Goal: Task Accomplishment & Management: Manage account settings

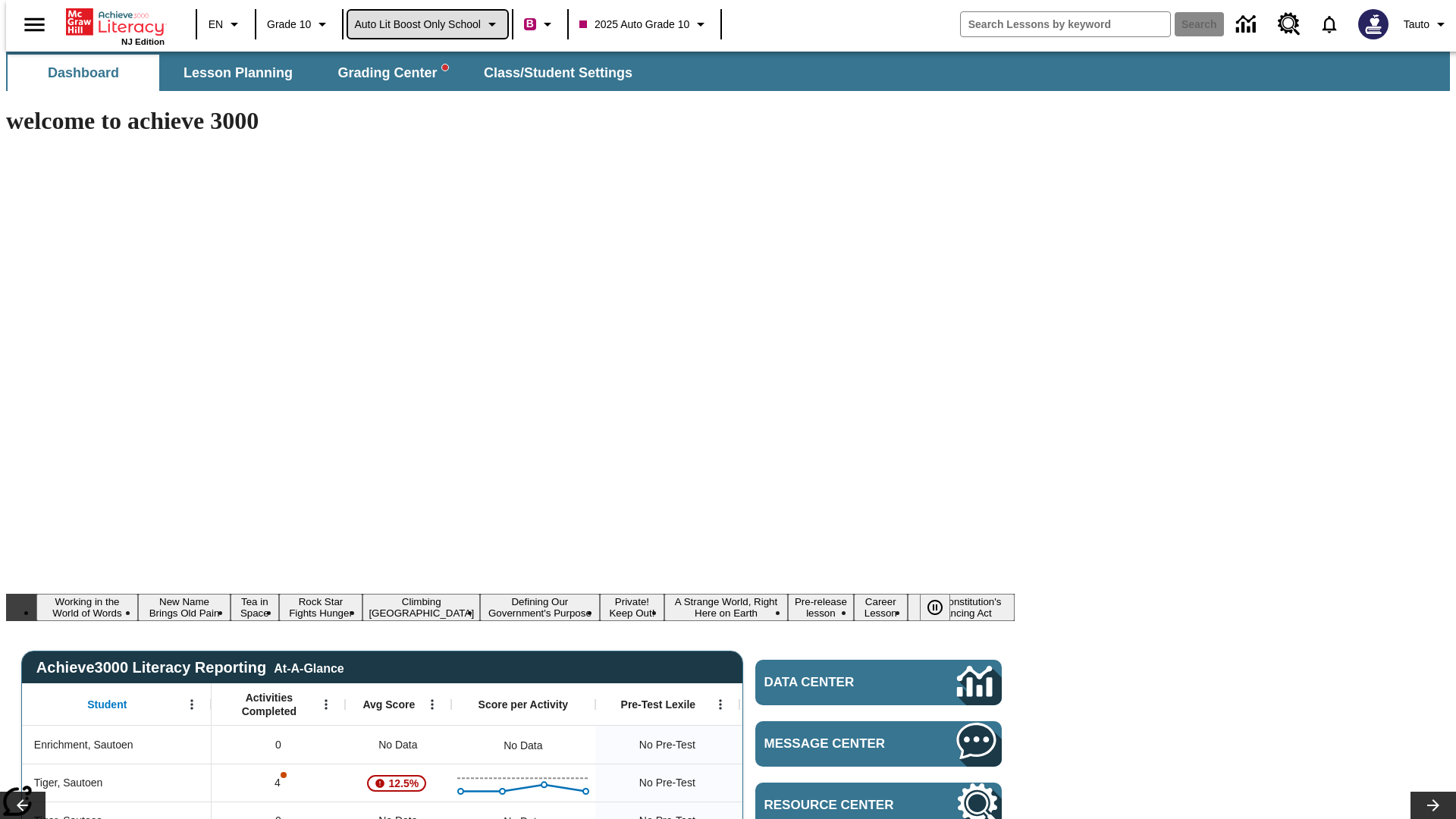
click at [427, 24] on span "Auto Lit Boost only School" at bounding box center [418, 24] width 127 height 16
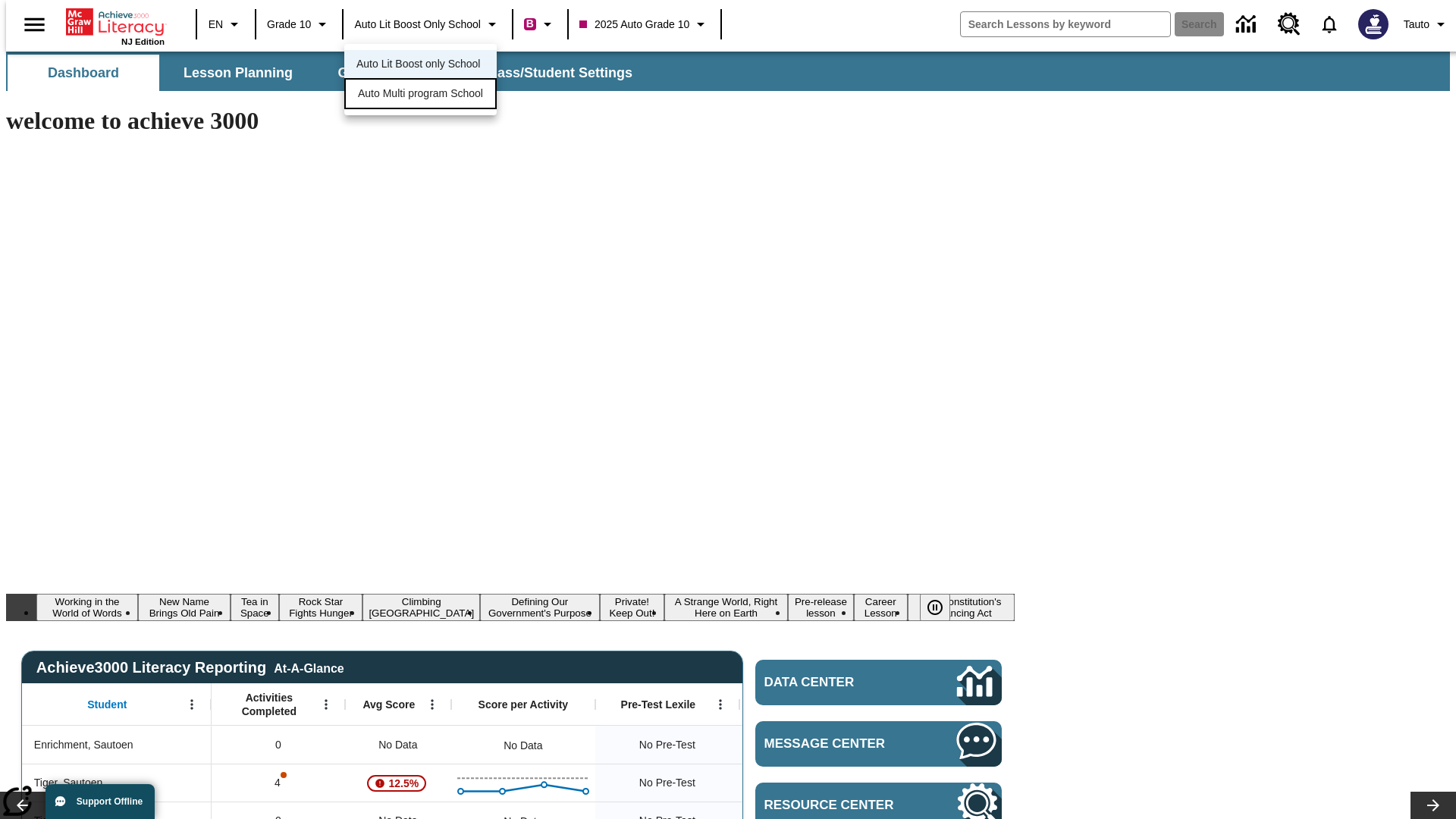
click at [424, 95] on span "Auto Multi program School" at bounding box center [420, 93] width 125 height 16
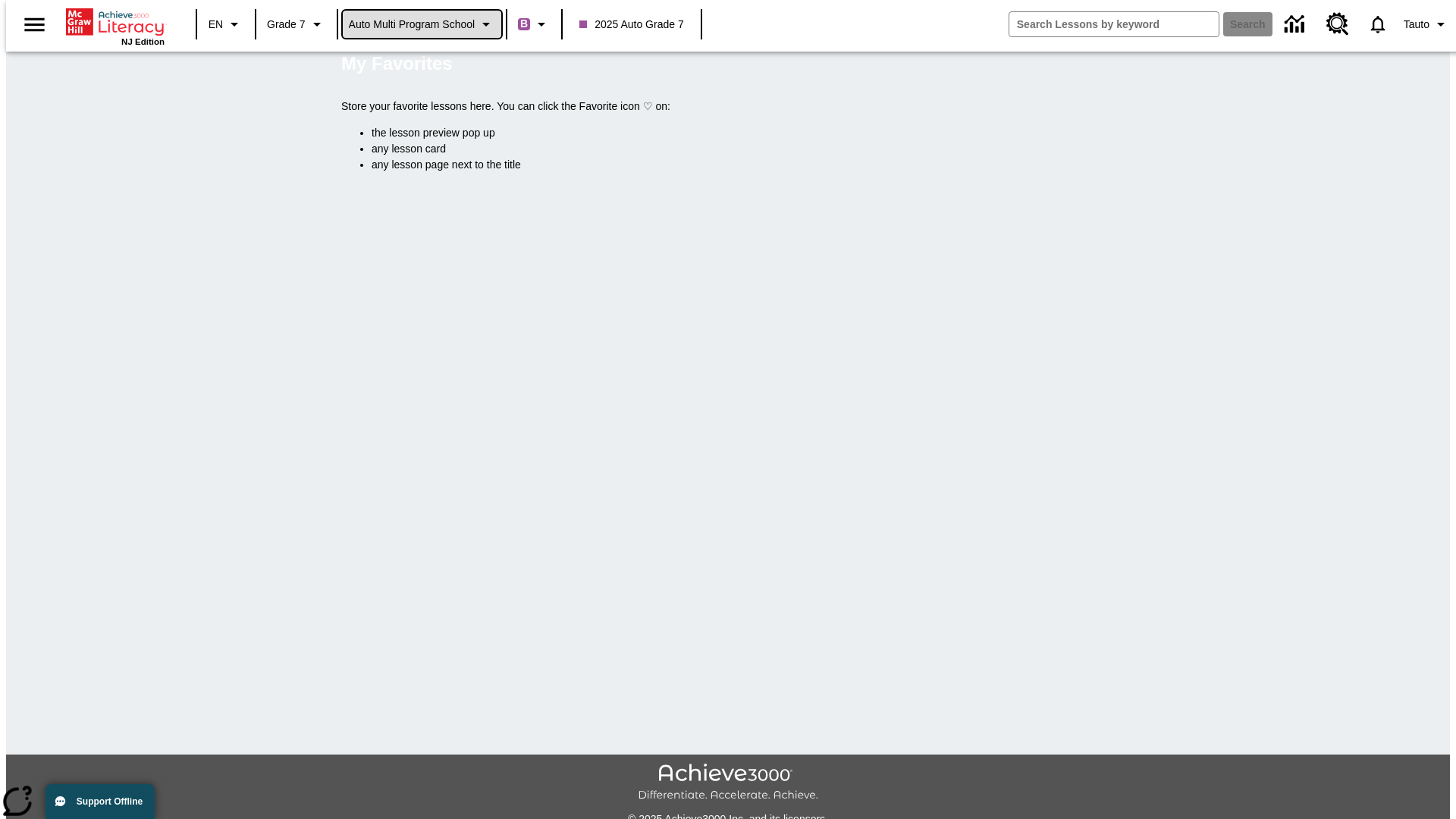
click at [423, 24] on span "Auto Multi program School" at bounding box center [412, 24] width 127 height 16
click at [417, 65] on span "Auto Lit Boost only School" at bounding box center [412, 63] width 124 height 16
